Goal: Task Accomplishment & Management: Complete application form

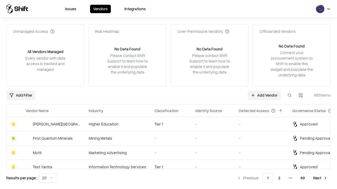
click at [264, 95] on link "Add Vendor" at bounding box center [263, 95] width 33 height 9
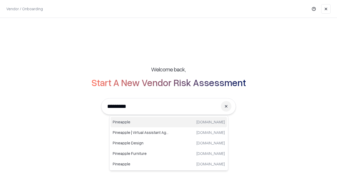
click at [169, 122] on div "Pineapple [DOMAIN_NAME]" at bounding box center [168, 122] width 116 height 11
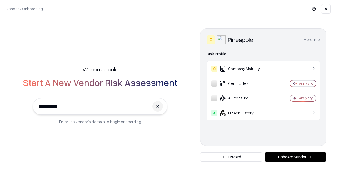
type input "*********"
click at [295, 157] on button "Onboard Vendor" at bounding box center [295, 156] width 62 height 9
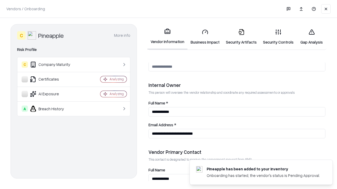
scroll to position [272, 0]
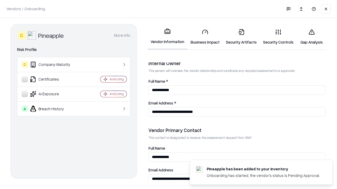
click at [205, 37] on link "Business Impact" at bounding box center [204, 37] width 35 height 24
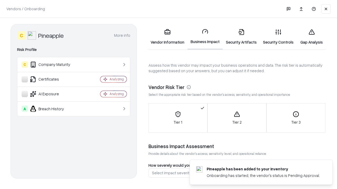
click at [311, 37] on link "Gap Analysis" at bounding box center [311, 37] width 30 height 24
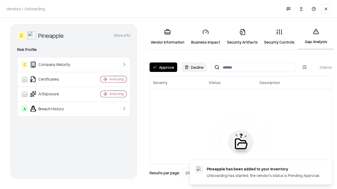
click at [163, 67] on button "Approve" at bounding box center [163, 67] width 28 height 9
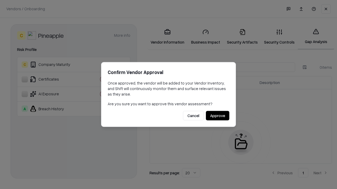
click at [217, 116] on button "Approve" at bounding box center [217, 115] width 23 height 9
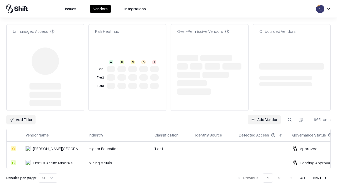
type input "*********"
click at [264, 115] on link "Add Vendor" at bounding box center [263, 119] width 33 height 9
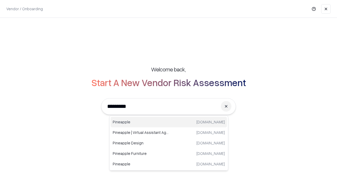
click at [169, 122] on div "Pineapple [DOMAIN_NAME]" at bounding box center [168, 122] width 116 height 11
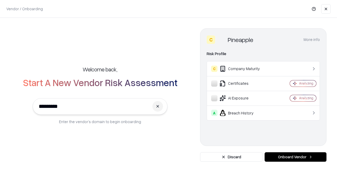
type input "*********"
click at [295, 157] on button "Onboard Vendor" at bounding box center [295, 156] width 62 height 9
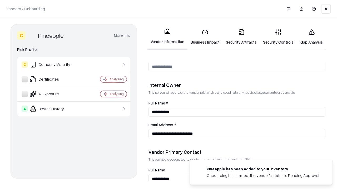
scroll to position [272, 0]
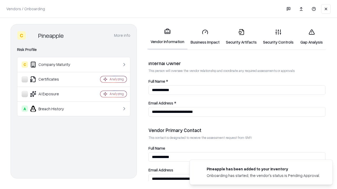
click at [311, 37] on link "Gap Analysis" at bounding box center [311, 37] width 30 height 24
